Goal: Transaction & Acquisition: Book appointment/travel/reservation

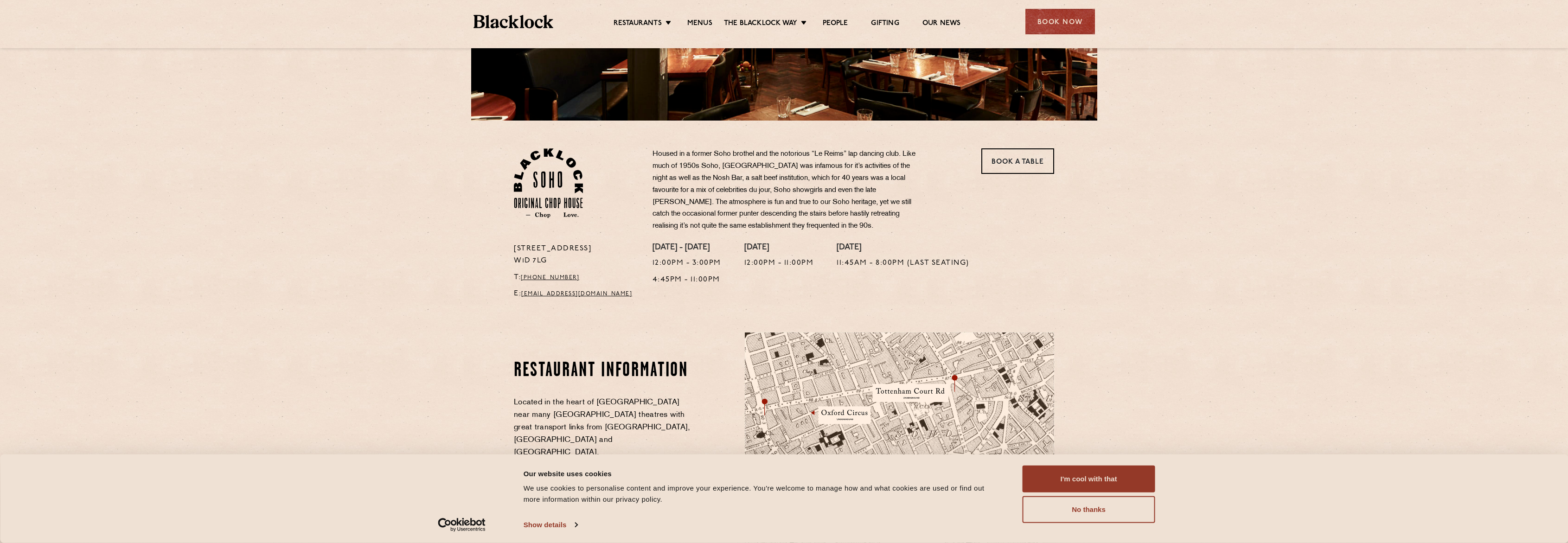
scroll to position [310, 0]
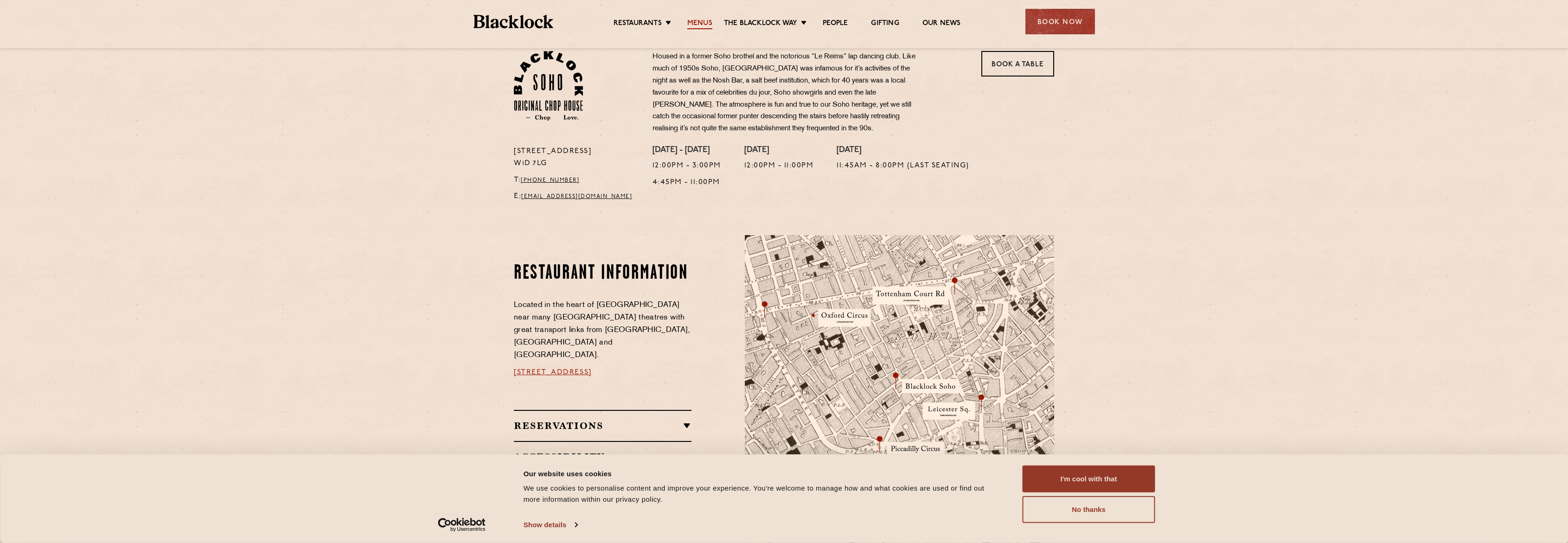
click at [704, 23] on link "Menus" at bounding box center [699, 24] width 25 height 10
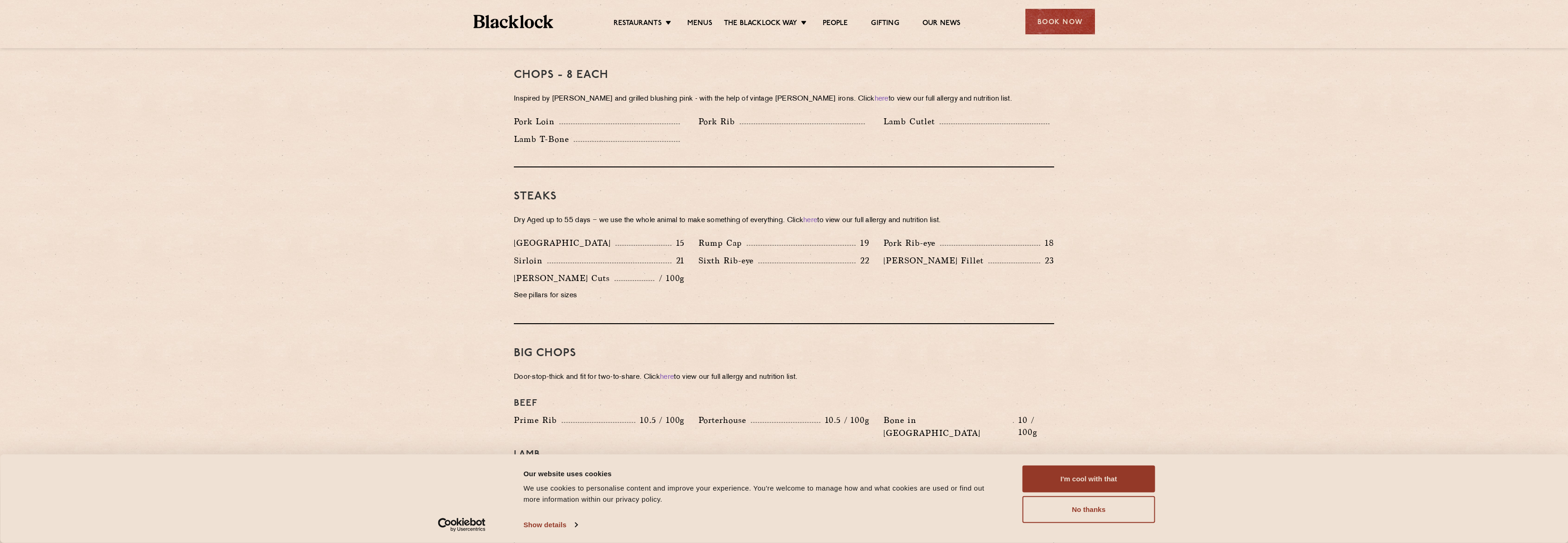
scroll to position [460, 0]
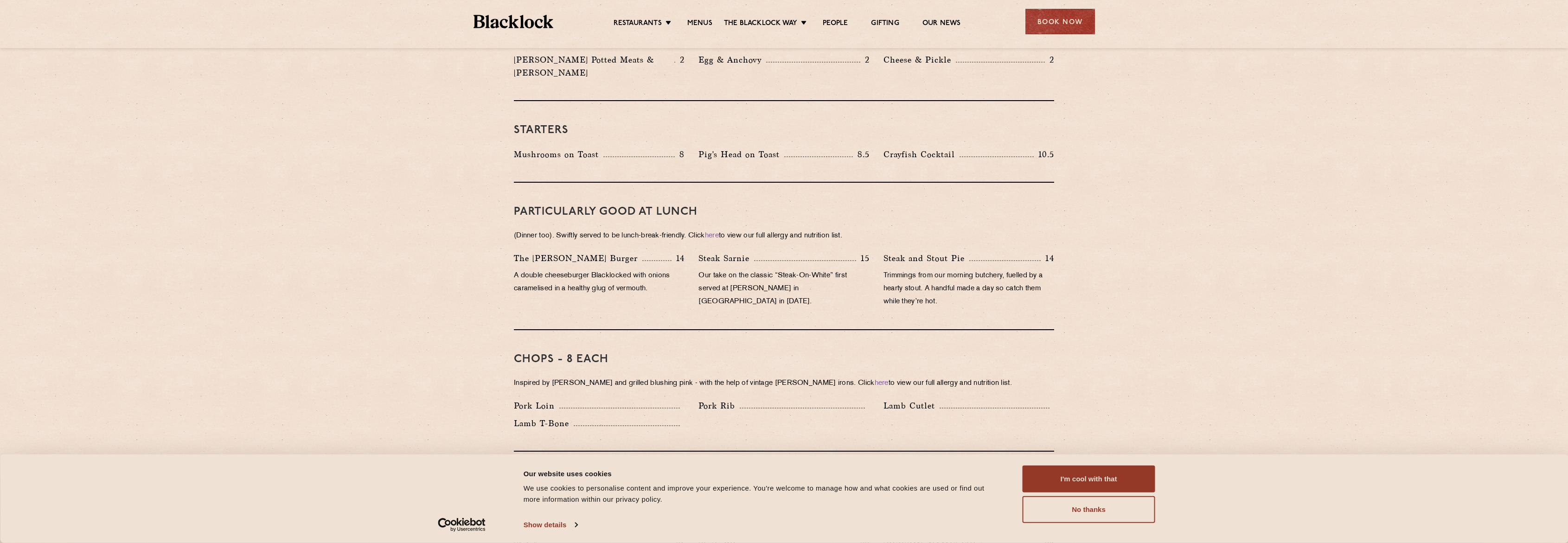
click at [785, 148] on div "Pig's Head on Toast 8.5" at bounding box center [783, 154] width 170 height 13
click at [784, 148] on div "Pig's Head on Toast 8.5" at bounding box center [783, 154] width 170 height 13
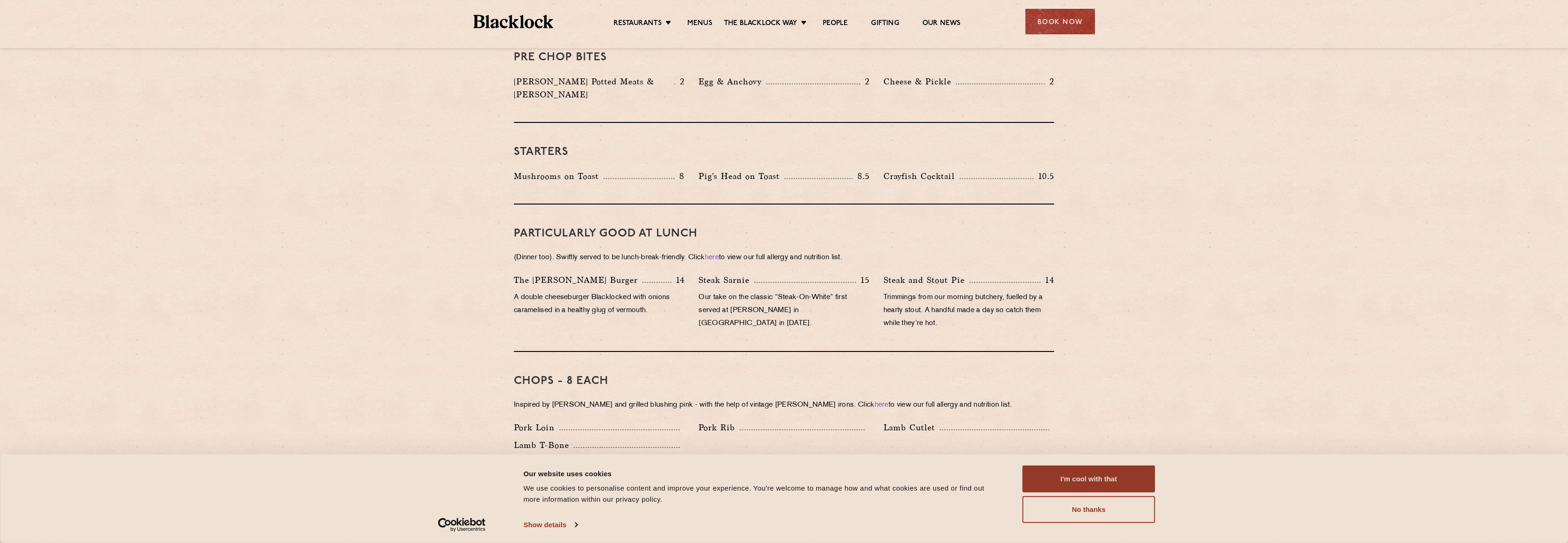
scroll to position [438, 0]
drag, startPoint x: 870, startPoint y: 162, endPoint x: 693, endPoint y: 161, distance: 177.0
click at [693, 170] on div "Pig's Head on Toast 8.5" at bounding box center [783, 179] width 184 height 18
drag, startPoint x: 693, startPoint y: 161, endPoint x: 862, endPoint y: 160, distance: 169.0
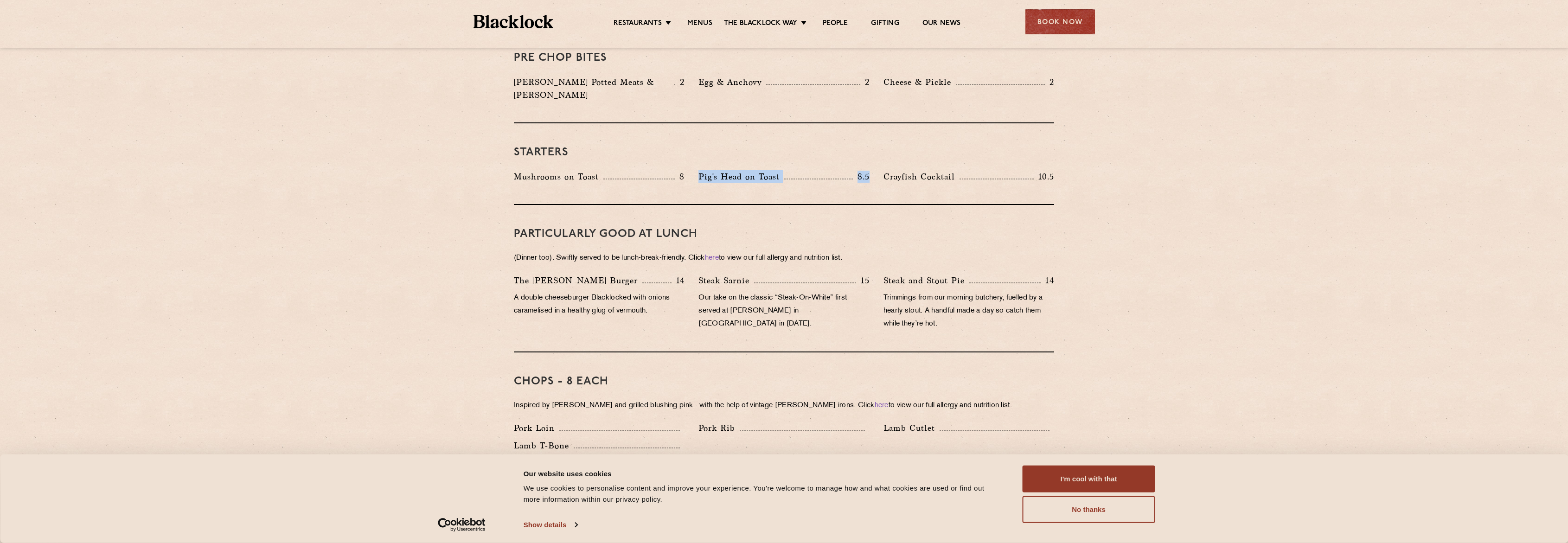
click at [862, 170] on div "Pig's Head on Toast 8.5" at bounding box center [783, 179] width 184 height 18
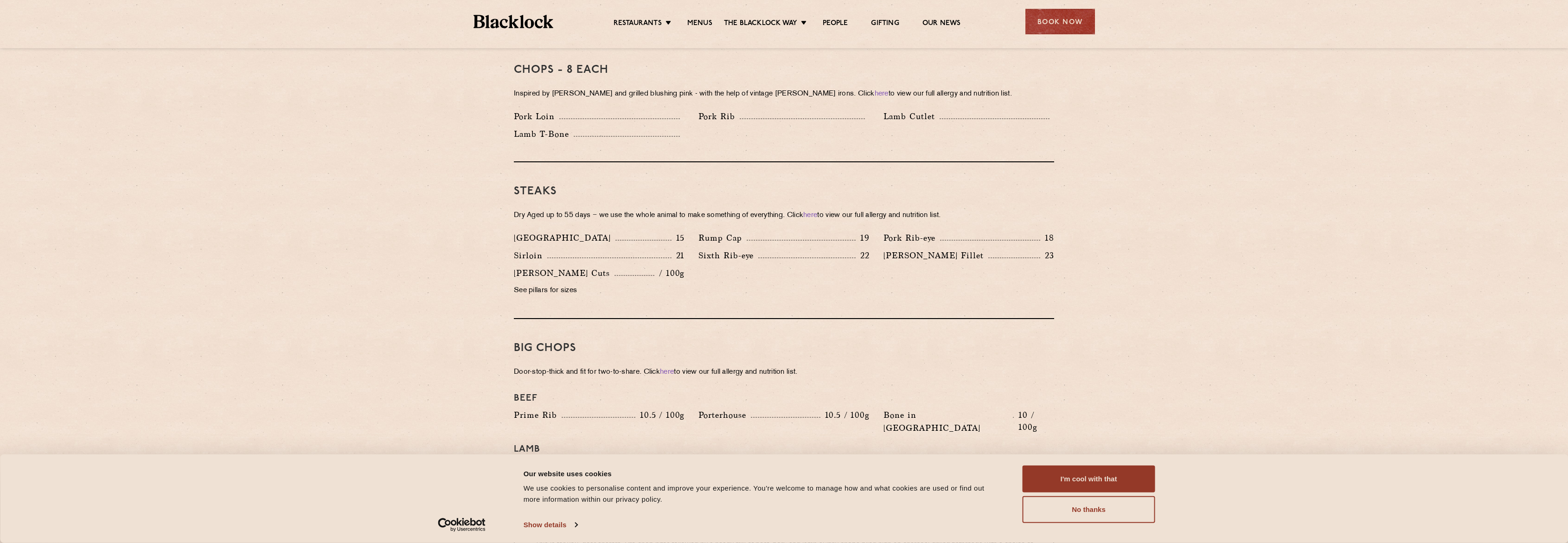
scroll to position [751, 0]
drag, startPoint x: 1043, startPoint y: 247, endPoint x: 525, endPoint y: 212, distance: 519.2
click at [525, 212] on section "Pre Chop Bites Blacklock Potted Meats & Kimchi 2 Egg & Anchovy 2 Cheese & Pickl…" at bounding box center [784, 384] width 1568 height 1335
click at [746, 268] on div "Denver 15 Rump Cap 19 Pork Rib-eye 18 Sirloin 21 Sixth Rib-eye 22 Blacklock Fil…" at bounding box center [784, 266] width 554 height 71
click at [643, 192] on div "Steaks Dry Aged up to 55 days − we use the whole animal to make something of ev…" at bounding box center [784, 240] width 541 height 157
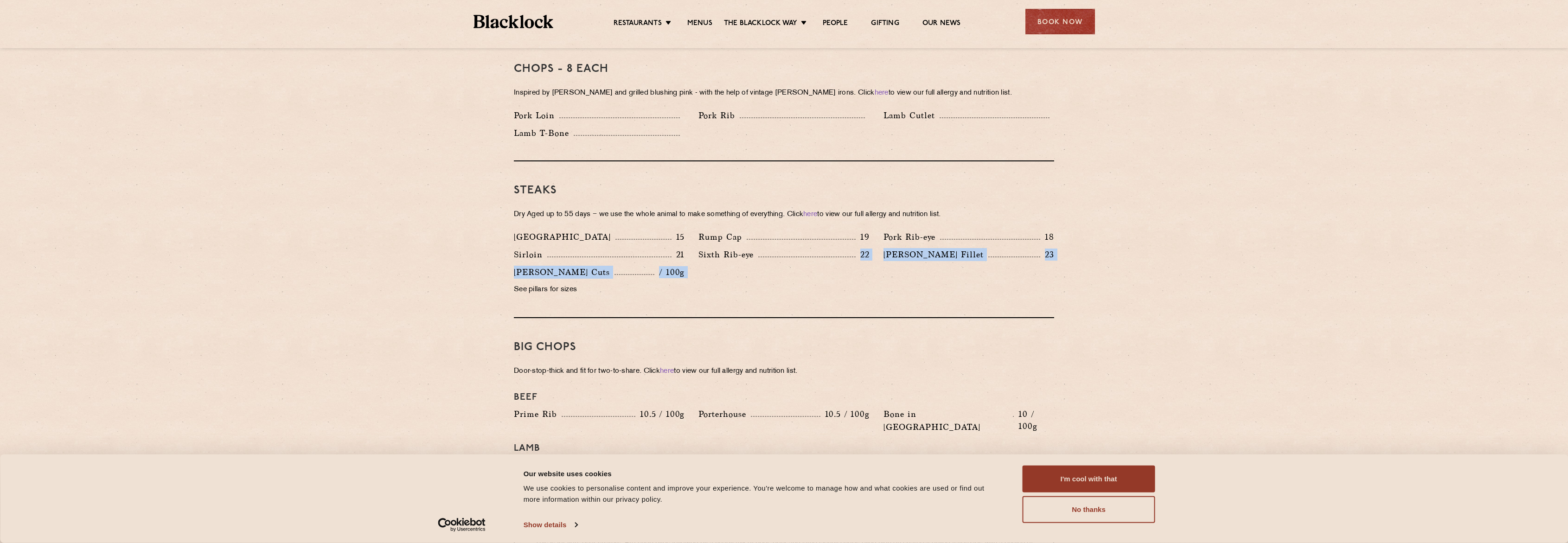
drag, startPoint x: 673, startPoint y: 270, endPoint x: 491, endPoint y: 271, distance: 182.0
click at [491, 271] on section "Pre Chop Bites Blacklock Potted Meats & Kimchi 2 Egg & Anchovy 2 Cheese & Pickl…" at bounding box center [784, 384] width 1568 height 1335
drag, startPoint x: 692, startPoint y: 259, endPoint x: 772, endPoint y: 249, distance: 80.6
click at [756, 249] on div "Denver 15 Rump Cap 19 Pork Rib-eye 18 Sirloin 21 Sixth Rib-eye 22 Blacklock Fil…" at bounding box center [784, 266] width 554 height 71
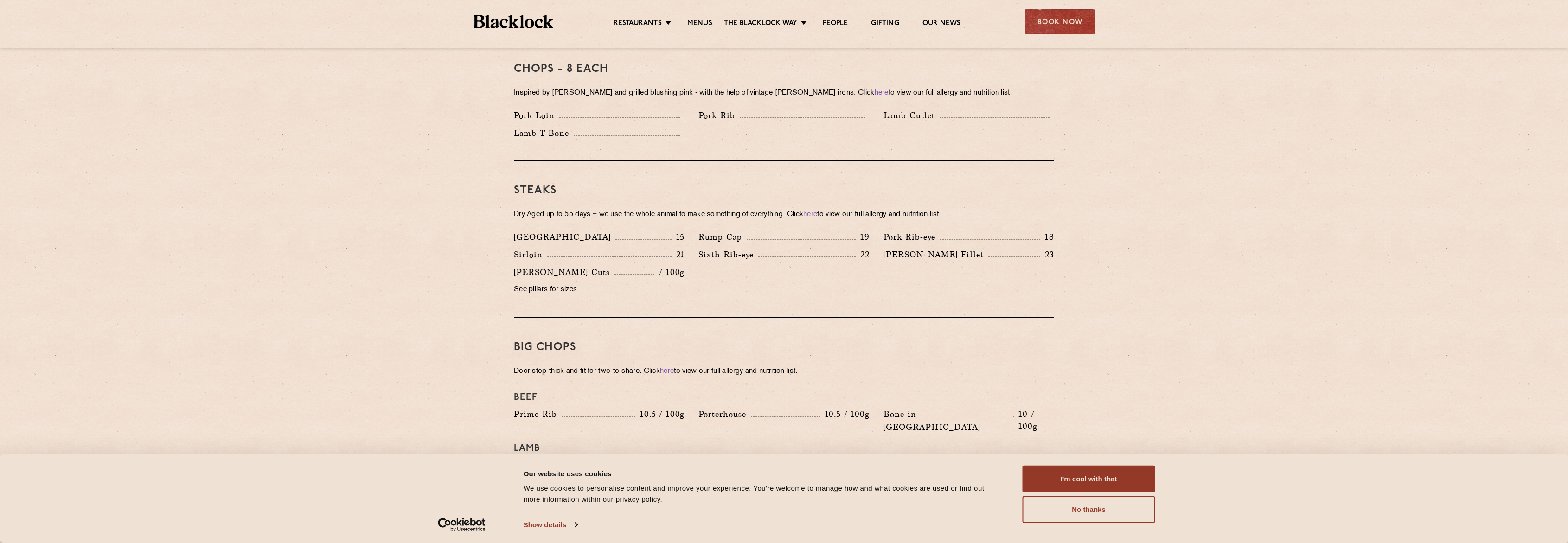
click at [1076, 241] on section "Pre Chop Bites Blacklock Potted Meats & Kimchi 2 Egg & Anchovy 2 Cheese & Pickl…" at bounding box center [784, 384] width 1568 height 1335
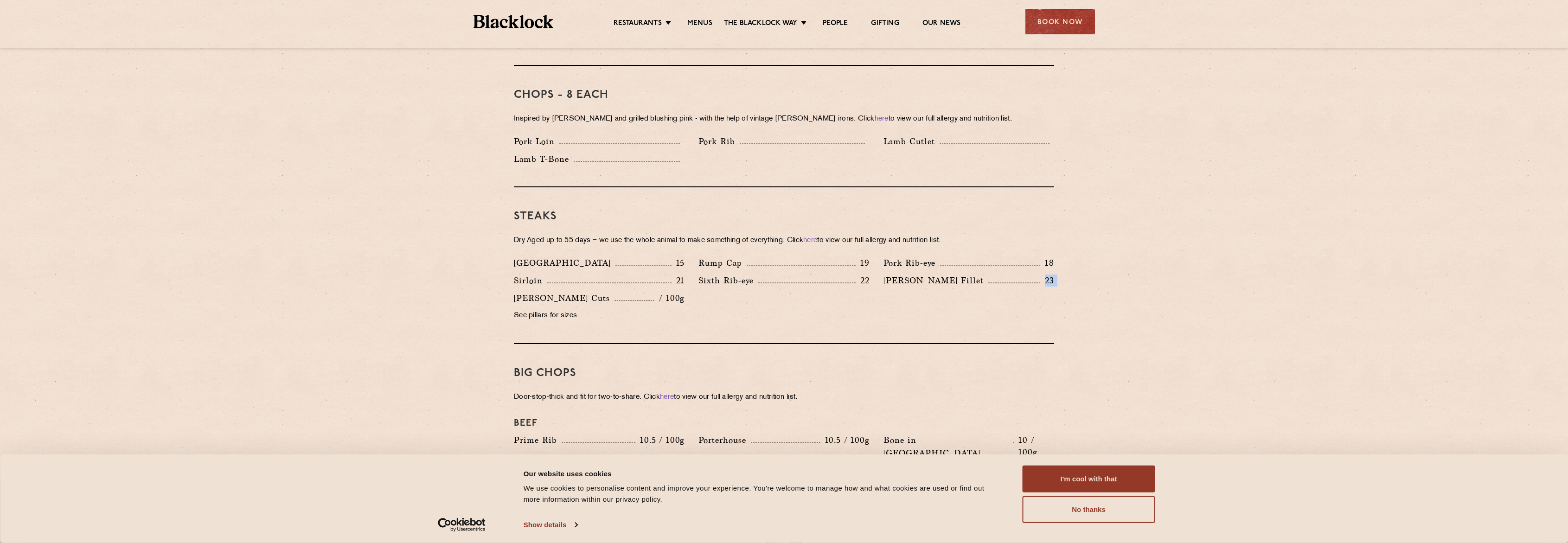
scroll to position [725, 0]
click at [1056, 284] on div "Denver 15 Rump Cap 19 Pork Rib-eye 18 Sirloin 21 Sixth Rib-eye 22 Blacklock Fil…" at bounding box center [784, 292] width 554 height 71
click at [1056, 274] on div "Blacklock Fillet 23" at bounding box center [968, 282] width 184 height 18
drag, startPoint x: 1066, startPoint y: 268, endPoint x: 887, endPoint y: 268, distance: 179.0
click at [887, 268] on section "Pre Chop Bites Blacklock Potted Meats & Kimchi 2 Egg & Anchovy 2 Cheese & Pickl…" at bounding box center [784, 409] width 1568 height 1335
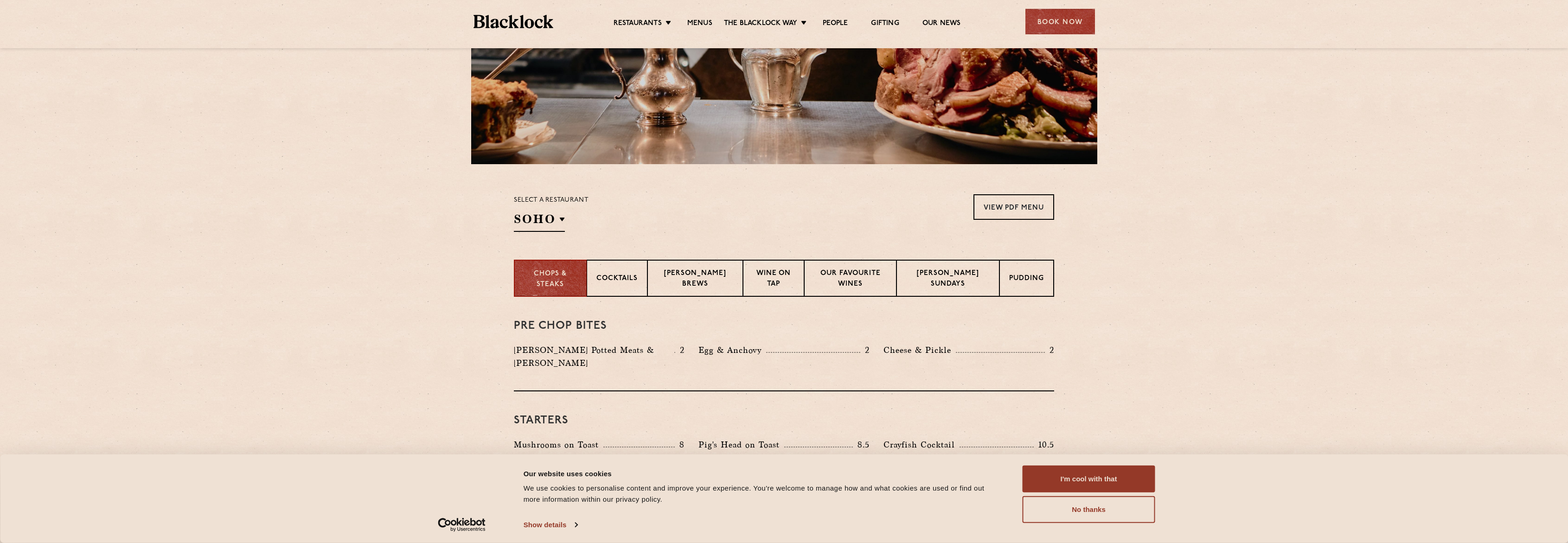
scroll to position [0, 0]
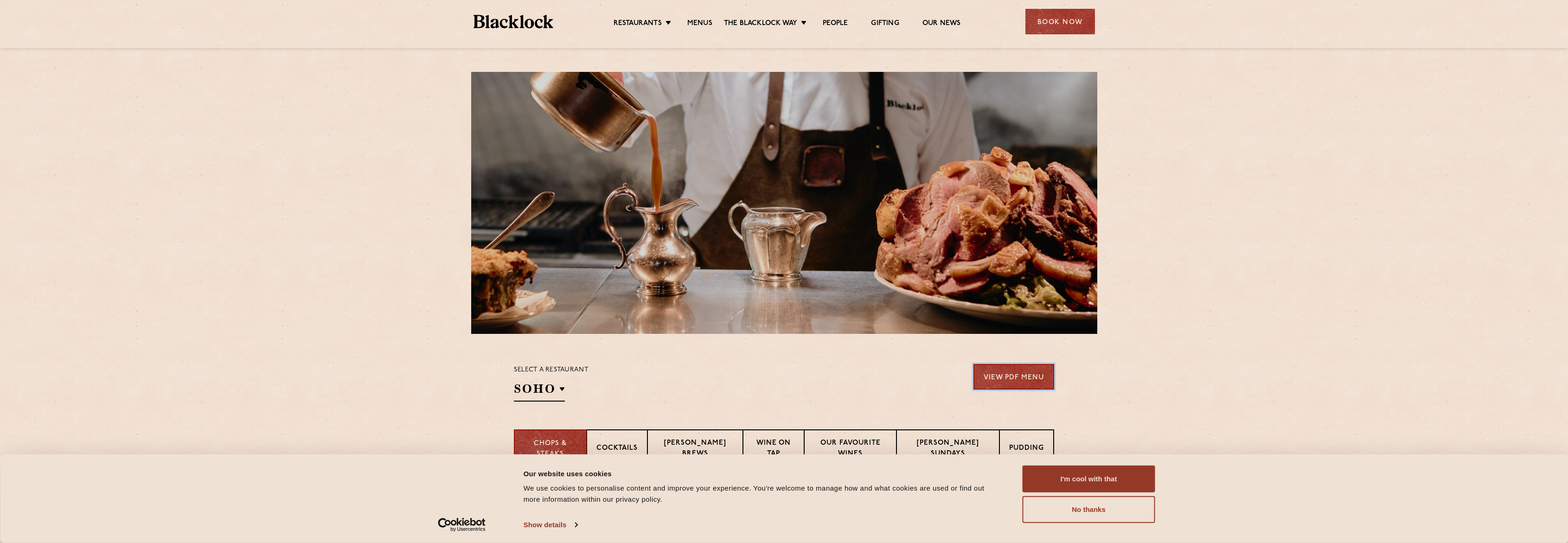
click at [1019, 379] on link "View PDF Menu" at bounding box center [1013, 377] width 81 height 26
click at [1133, 488] on button "I'm cool with that" at bounding box center [1089, 479] width 133 height 27
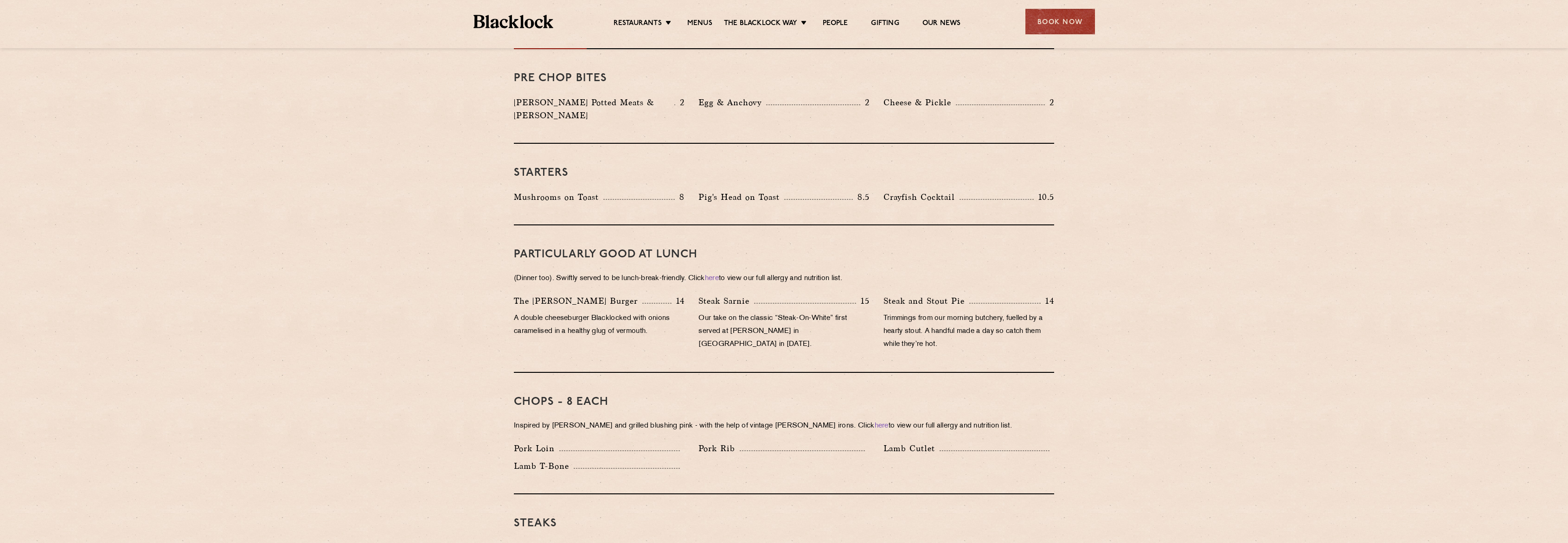
scroll to position [410, 0]
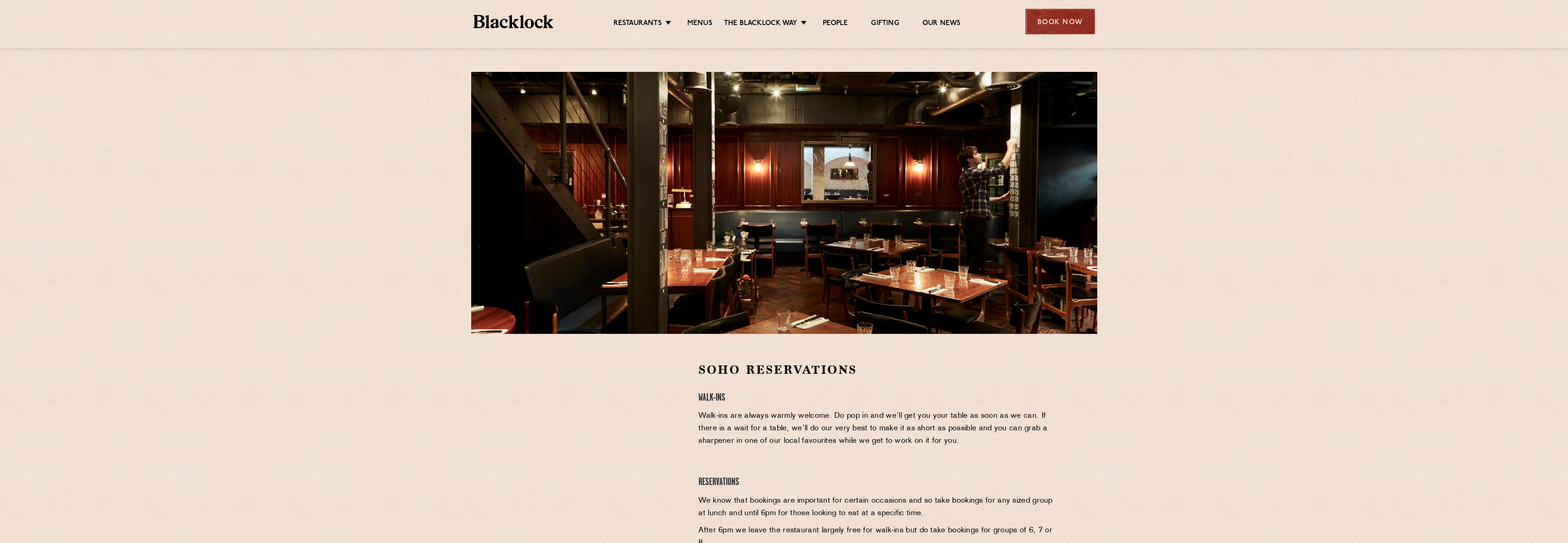
click at [1034, 30] on div "Book Now" at bounding box center [1060, 21] width 69 height 26
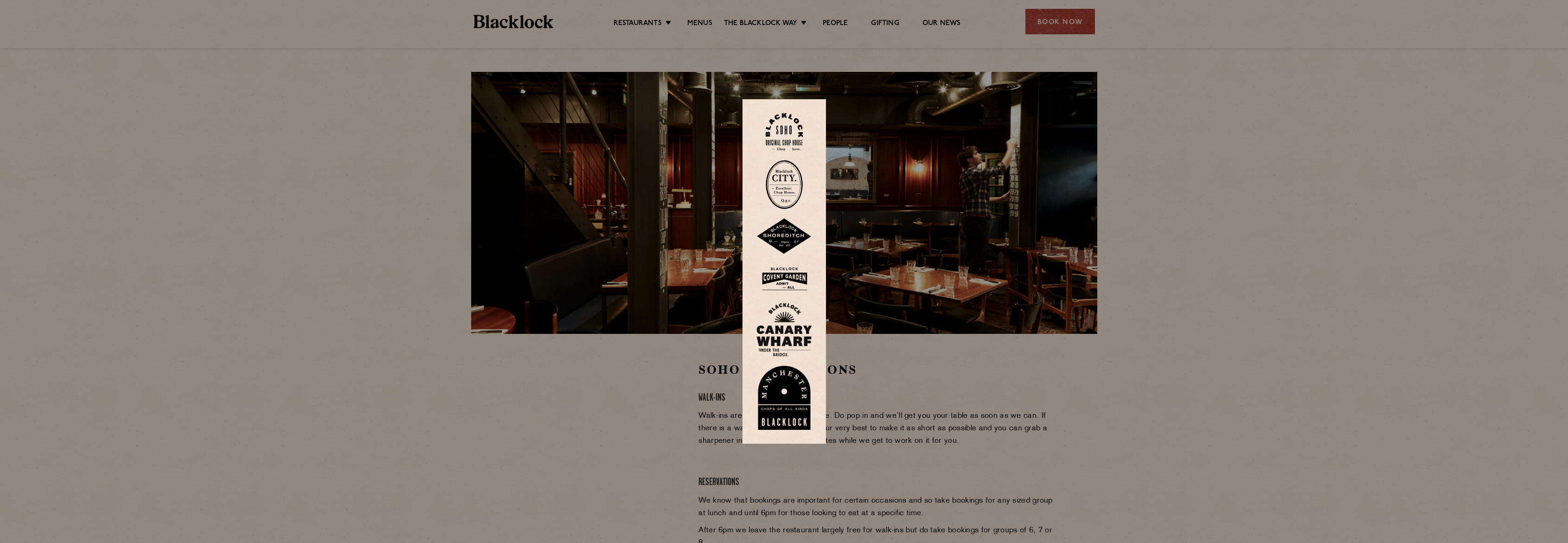
click at [673, 409] on div at bounding box center [784, 272] width 1568 height 543
